Goal: Find specific page/section: Find specific page/section

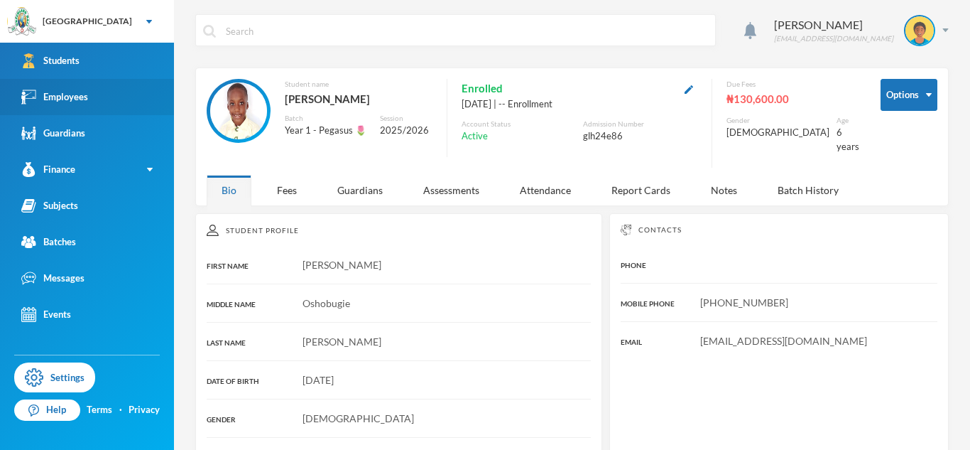
click at [122, 99] on link "Employees" at bounding box center [87, 97] width 174 height 36
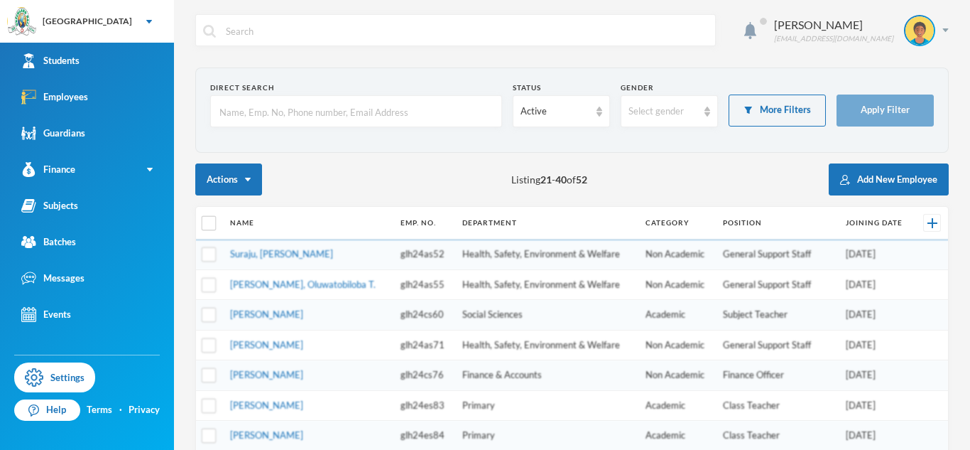
click at [338, 110] on input "text" at bounding box center [356, 112] width 276 height 32
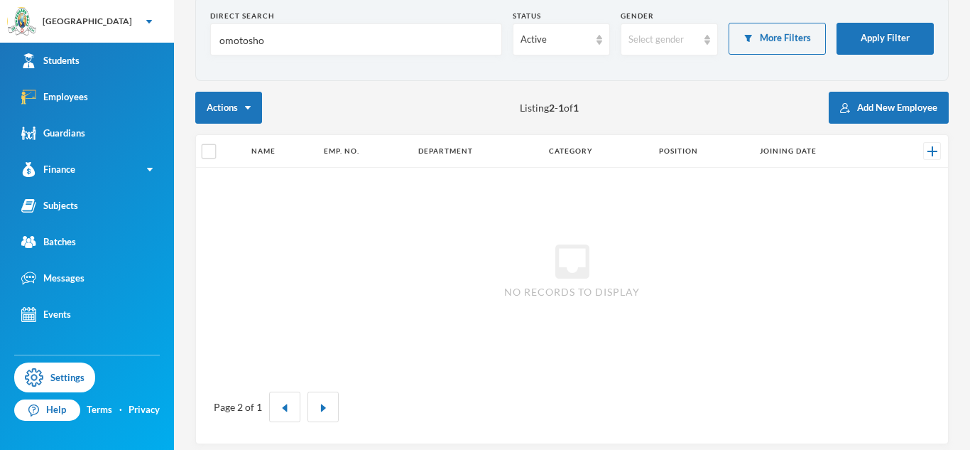
scroll to position [80, 0]
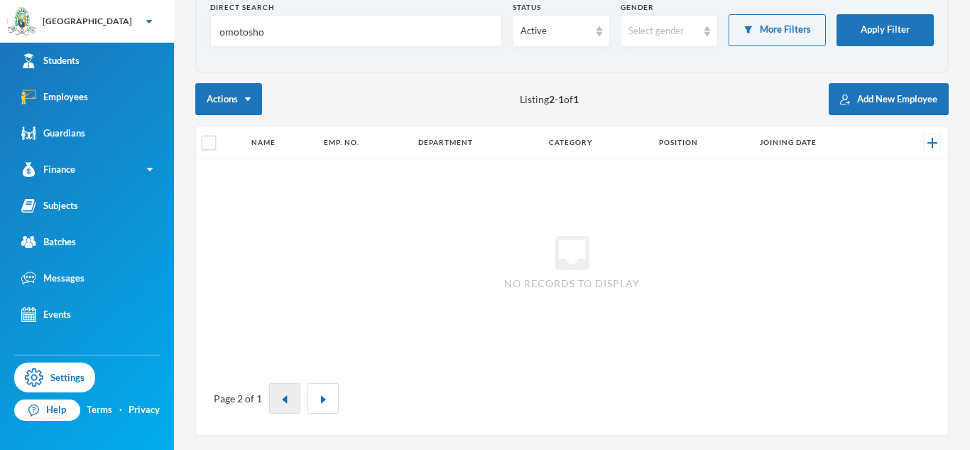
type input "omotosho"
click at [289, 395] on button "button" at bounding box center [284, 398] width 31 height 31
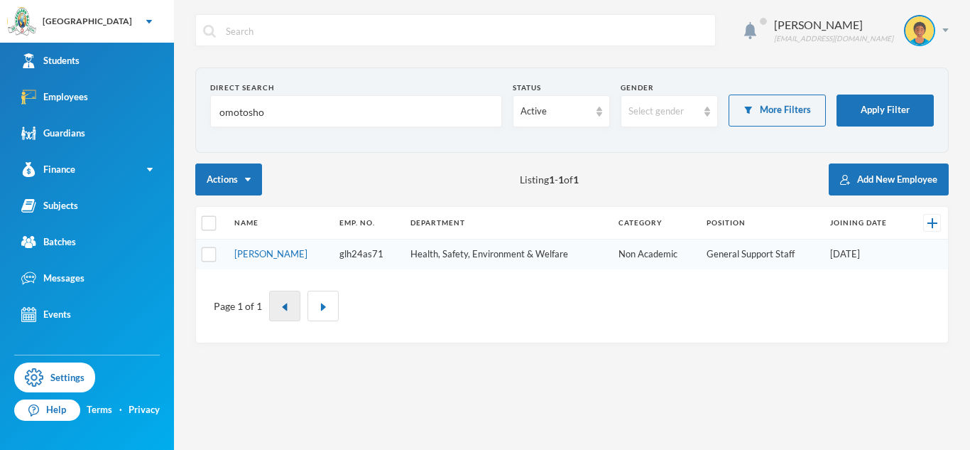
scroll to position [0, 0]
click at [303, 251] on link "[PERSON_NAME]" at bounding box center [270, 253] width 73 height 11
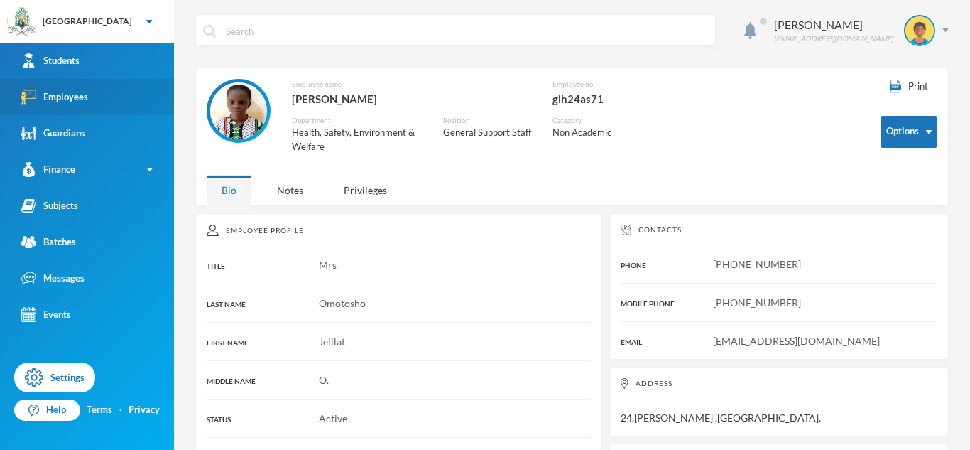
click at [26, 98] on img at bounding box center [28, 96] width 15 height 15
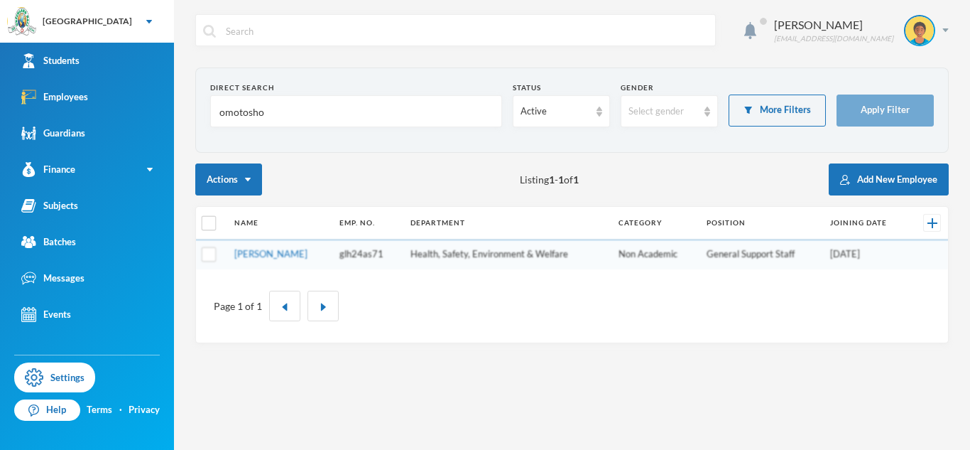
click at [234, 114] on input "omotosho" at bounding box center [356, 112] width 276 height 32
type input "yahaya"
click at [255, 115] on input "yahaya" at bounding box center [356, 112] width 276 height 32
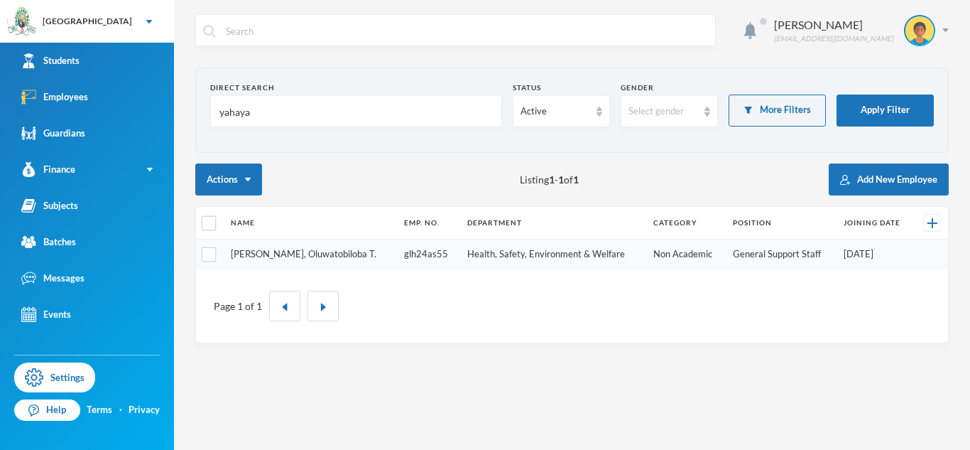
click at [258, 256] on link "[PERSON_NAME], Oluwatobiloba T." at bounding box center [304, 253] width 146 height 11
